Goal: Navigation & Orientation: Understand site structure

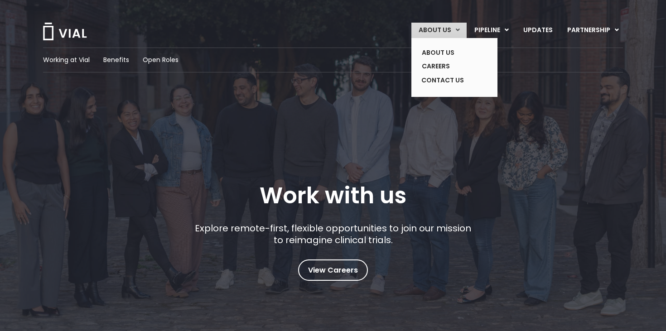
click at [434, 34] on link "ABOUT US" at bounding box center [438, 30] width 55 height 15
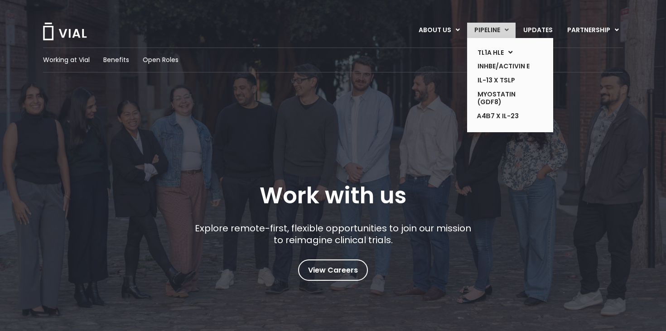
click at [490, 24] on link "PIPELINE" at bounding box center [491, 30] width 48 height 15
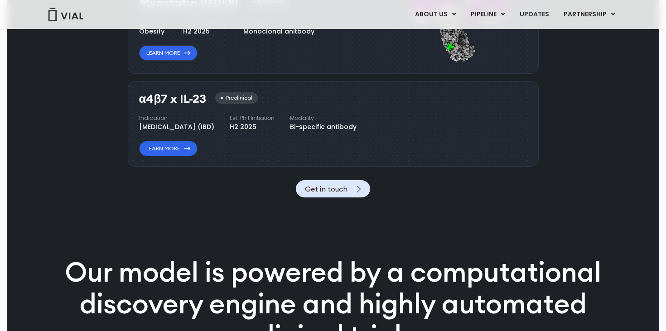
scroll to position [999, 0]
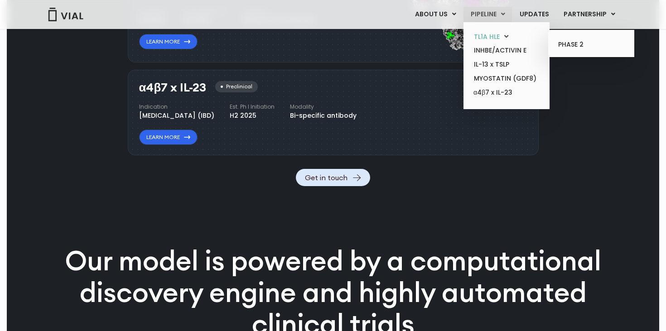
click at [504, 38] on link "TL1A HLE" at bounding box center [505, 37] width 79 height 14
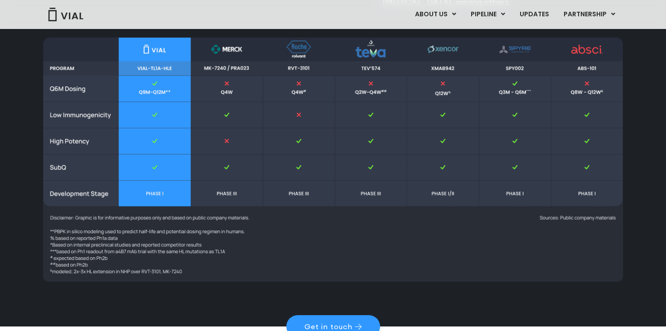
scroll to position [1138, 0]
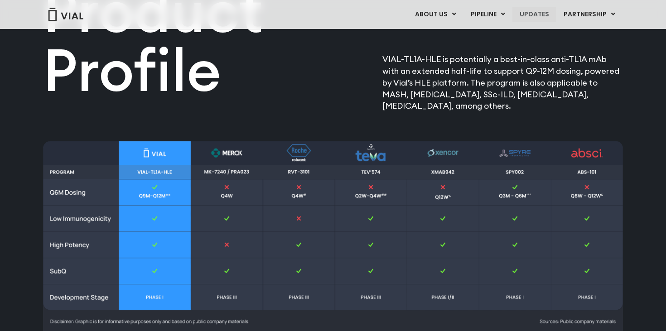
click at [530, 14] on link "UPDATES" at bounding box center [533, 14] width 43 height 15
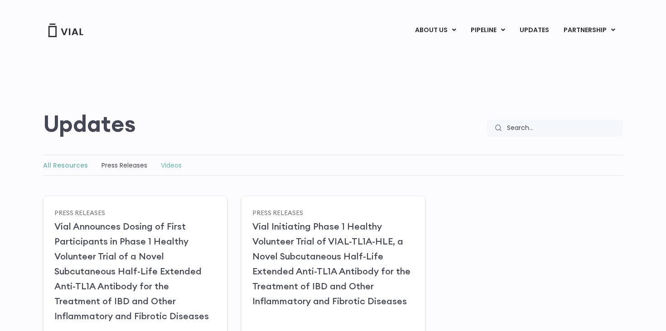
click at [166, 162] on link "Videos" at bounding box center [171, 165] width 21 height 9
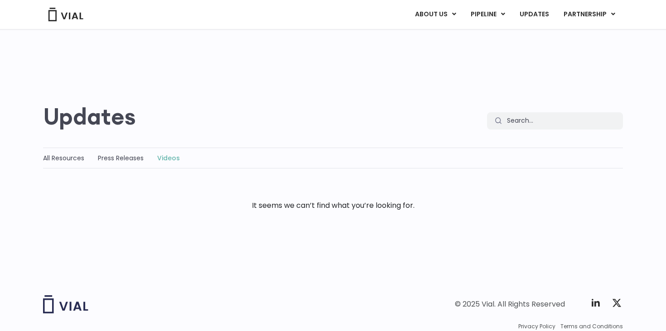
scroll to position [35, 0]
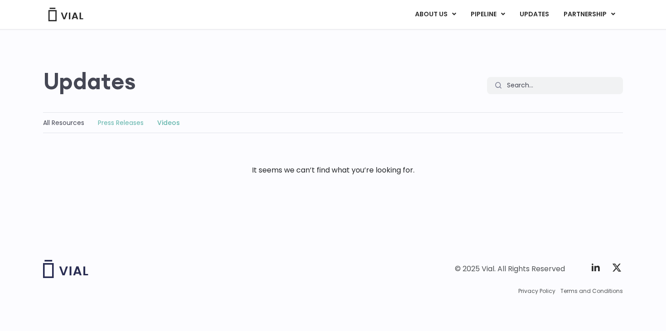
click at [117, 121] on link "Press Releases" at bounding box center [121, 122] width 46 height 9
